Goal: Check status: Check status

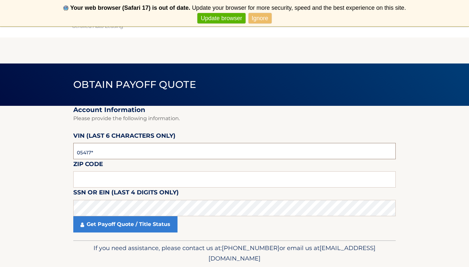
type input "054179"
type input "11010"
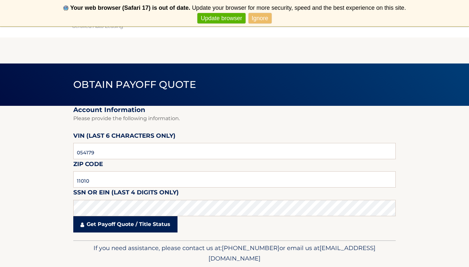
click at [103, 223] on link "Get Payoff Quote / Title Status" at bounding box center [125, 224] width 104 height 16
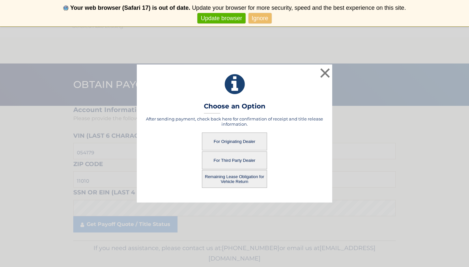
click at [224, 141] on button "For Originating Dealer" at bounding box center [234, 142] width 65 height 18
click at [226, 140] on button "For Originating Dealer" at bounding box center [234, 142] width 65 height 18
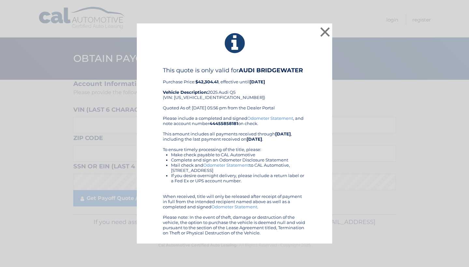
click at [190, 95] on div "This quote is only valid for AUDI BRIDGEWATER Purchase Price: $42,304.41 , effe…" at bounding box center [234, 91] width 143 height 49
copy div "WA1ABAFYXS2054179"
click at [325, 33] on button "×" at bounding box center [325, 31] width 13 height 13
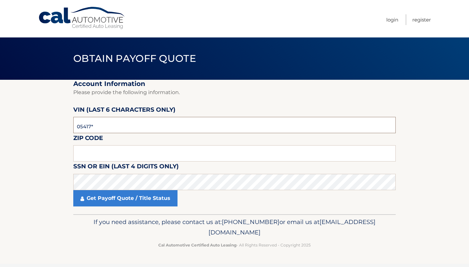
type input "054179"
type input "11010"
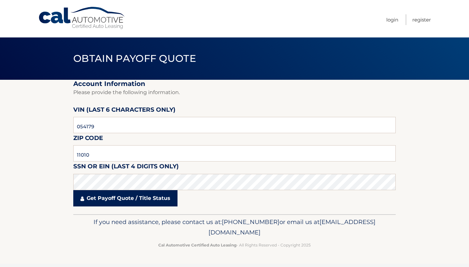
click at [109, 200] on link "Get Payoff Quote / Title Status" at bounding box center [125, 198] width 104 height 16
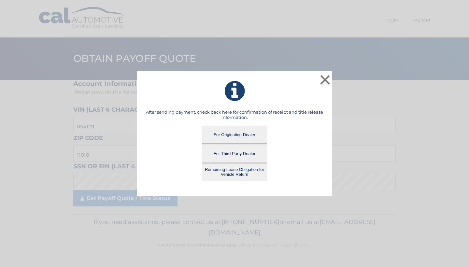
click at [230, 172] on button "Remaining Lease Obligation for Vehicle Return" at bounding box center [234, 172] width 65 height 18
click at [219, 173] on button "Remaining Lease Obligation for Vehicle Return" at bounding box center [234, 172] width 65 height 18
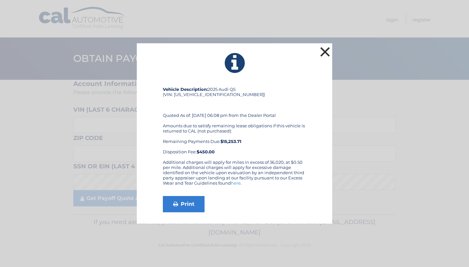
click at [324, 50] on button "×" at bounding box center [325, 51] width 13 height 13
